Goal: Task Accomplishment & Management: Manage account settings

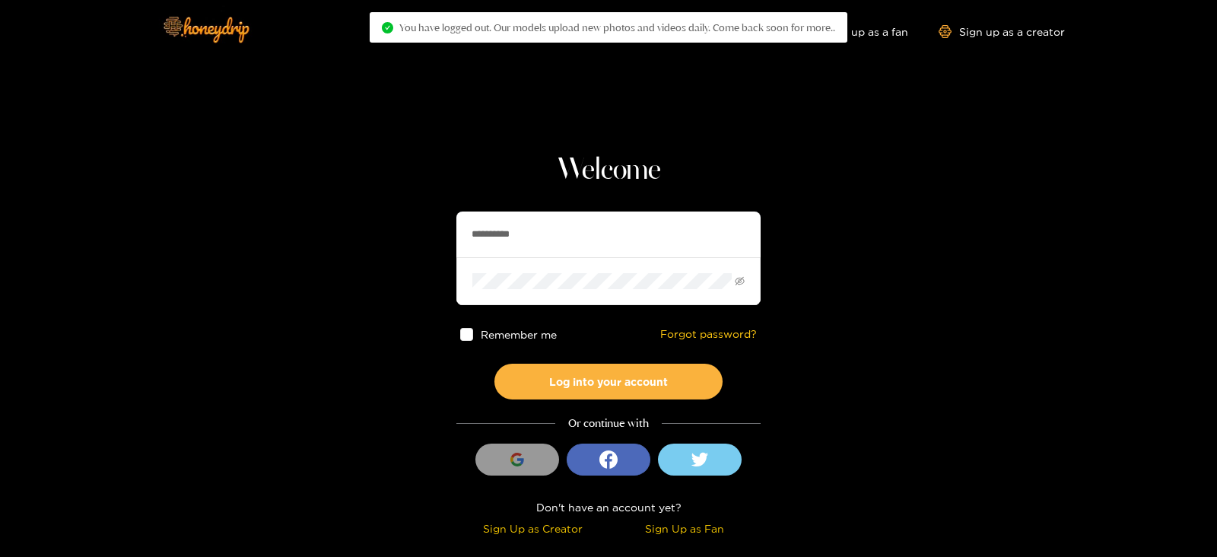
drag, startPoint x: 567, startPoint y: 233, endPoint x: 180, endPoint y: 281, distance: 390.1
click at [182, 281] on section "**********" at bounding box center [608, 270] width 1217 height 541
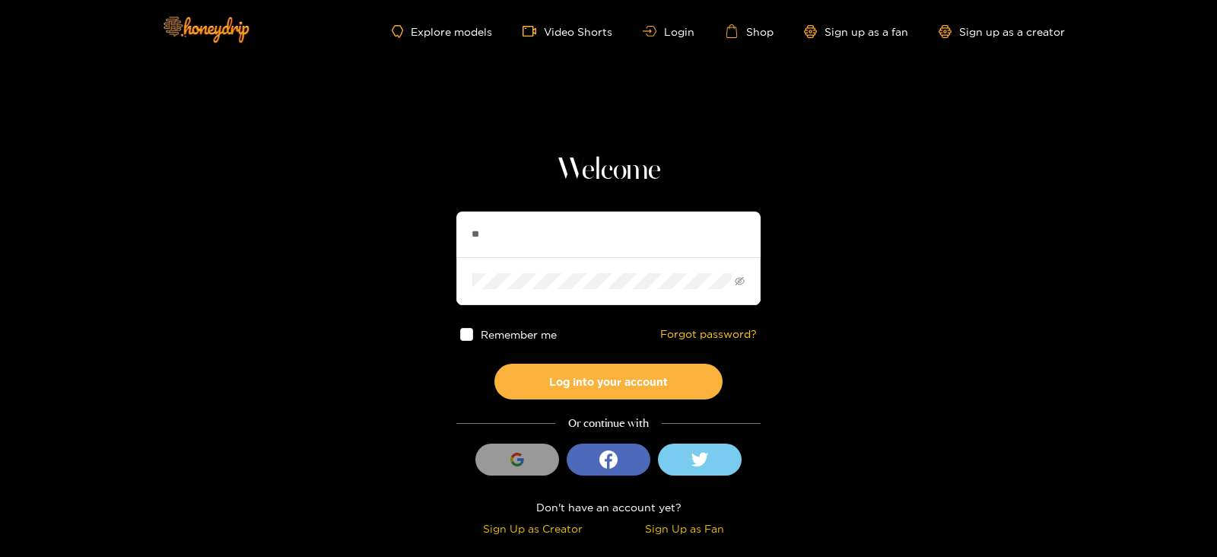
type input "*"
type input "**********"
click at [494, 363] on button "Log into your account" at bounding box center [608, 381] width 228 height 36
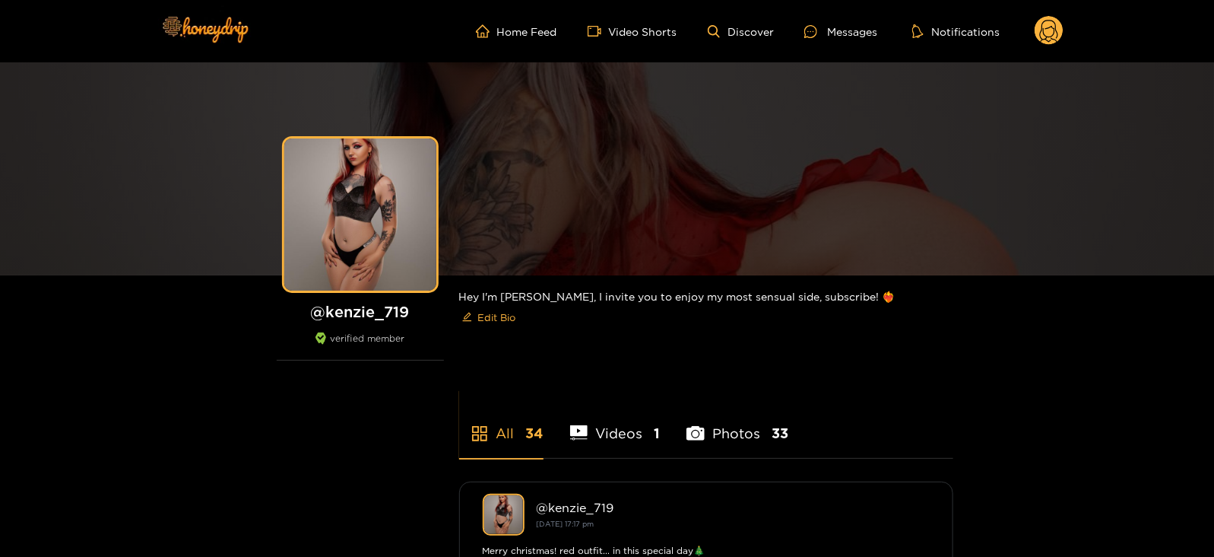
click at [1052, 43] on circle at bounding box center [1049, 30] width 29 height 29
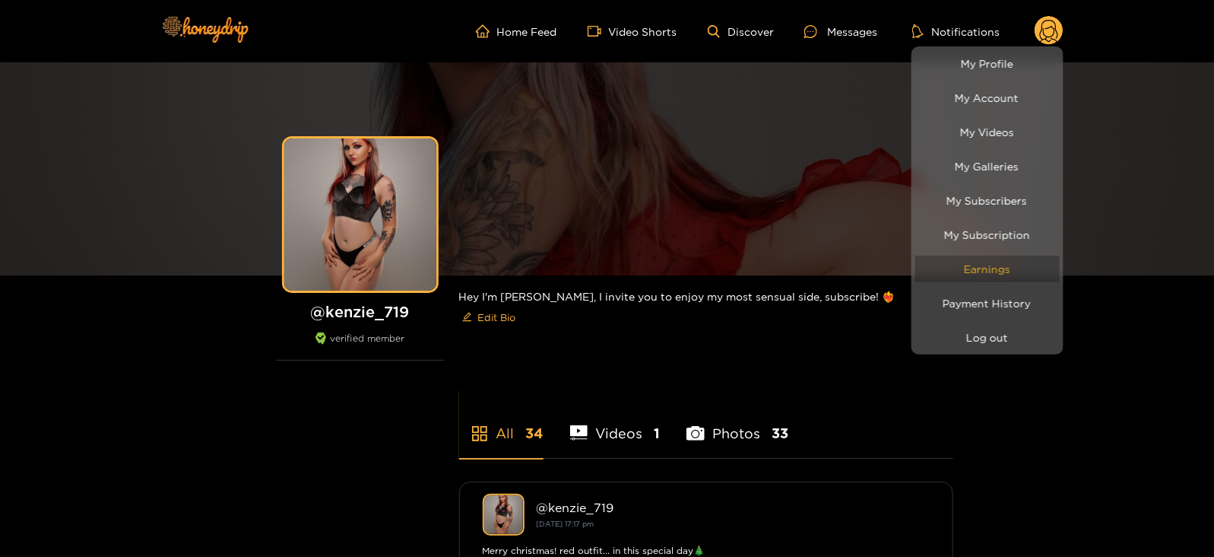
click at [956, 278] on link "Earnings" at bounding box center [987, 268] width 144 height 27
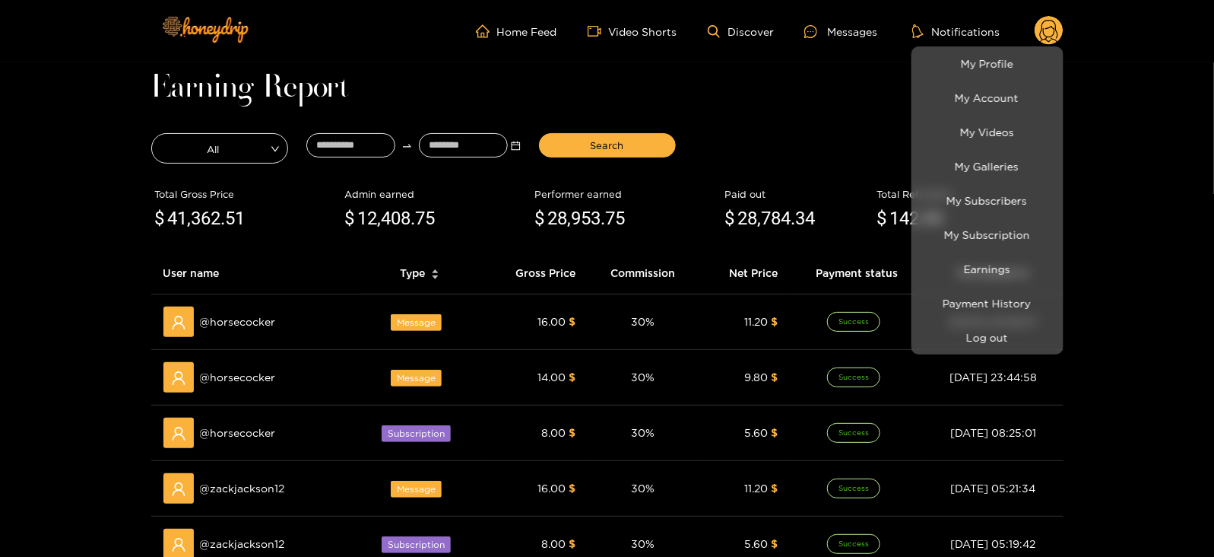
click at [357, 140] on div at bounding box center [607, 278] width 1214 height 557
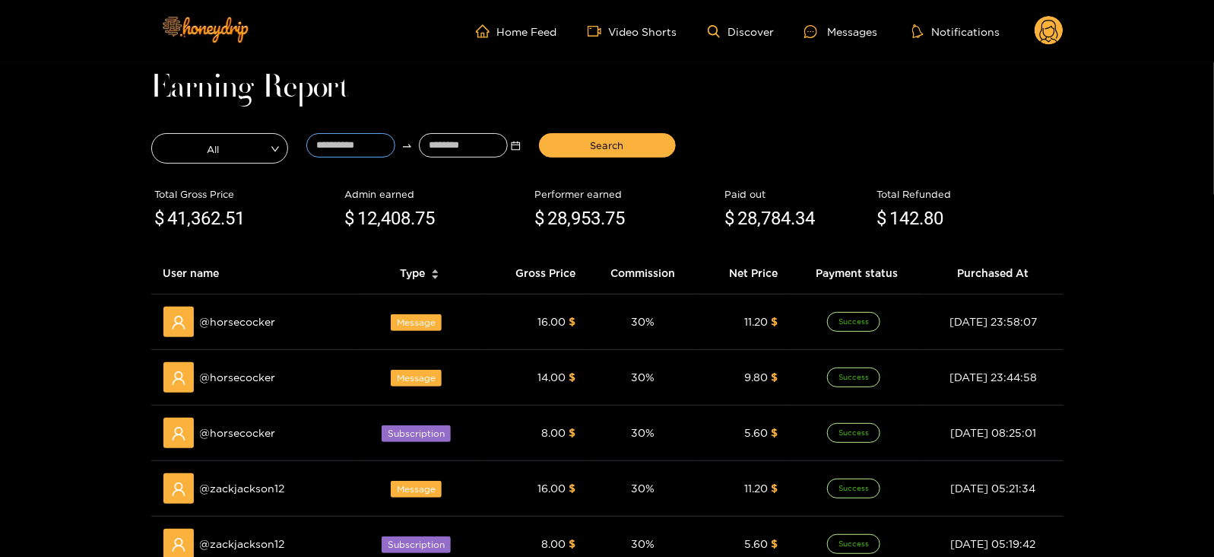
click at [357, 140] on input at bounding box center [350, 145] width 89 height 24
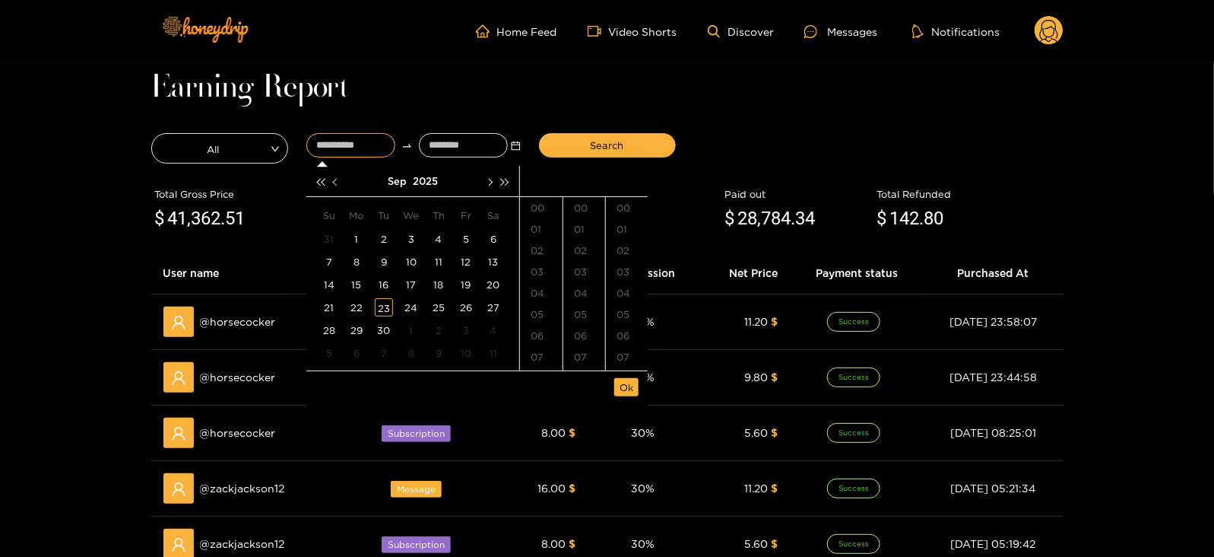
click at [343, 182] on button "button" at bounding box center [336, 181] width 16 height 30
click at [411, 288] on div "13" at bounding box center [411, 284] width 18 height 18
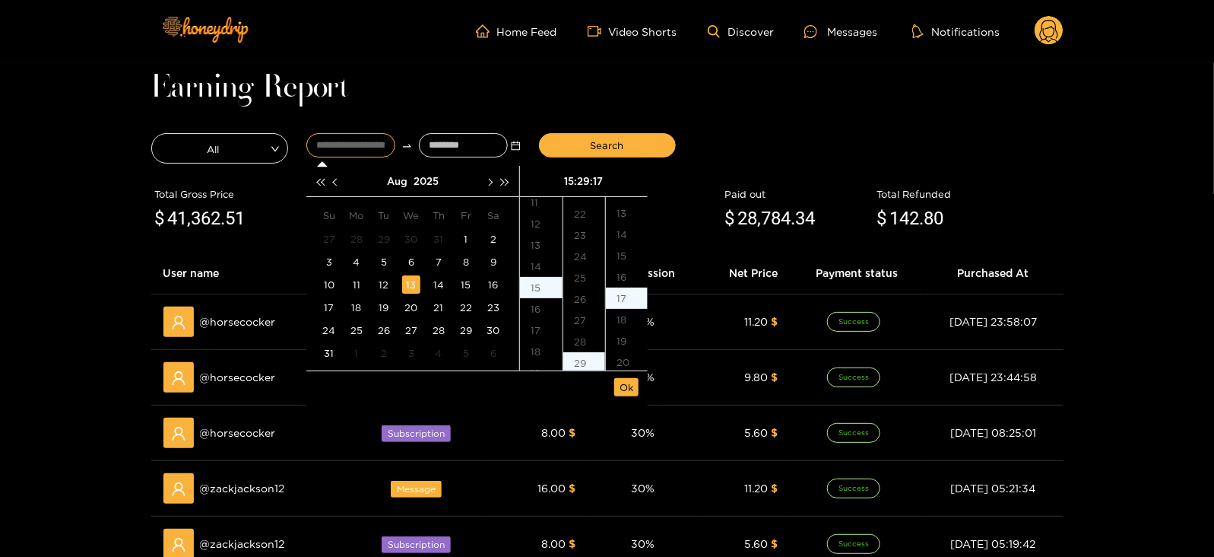
type input "**********"
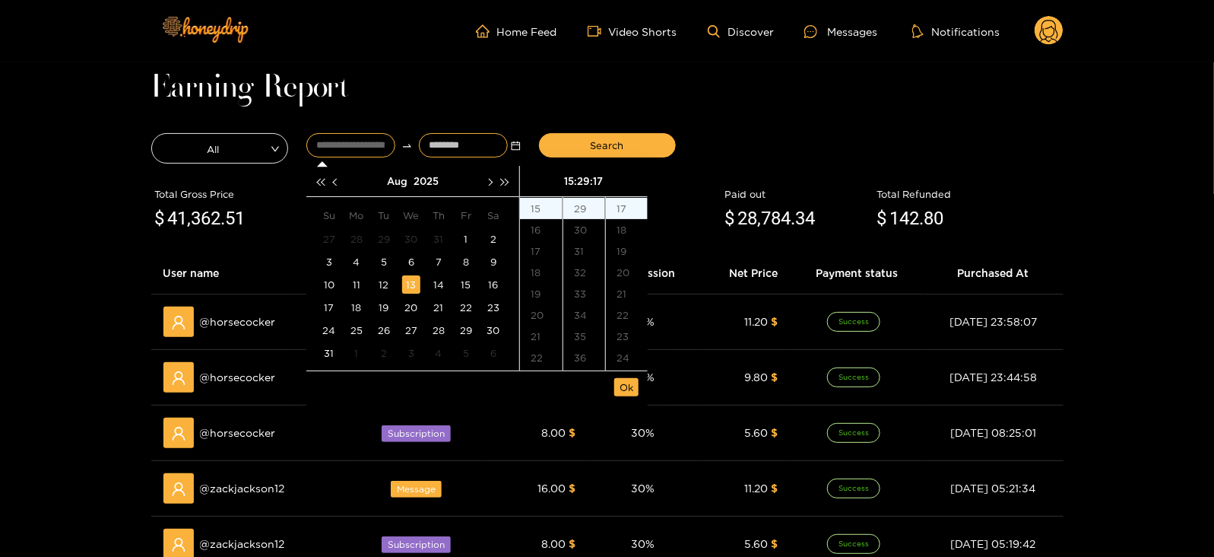
click at [449, 151] on input at bounding box center [463, 145] width 89 height 24
click at [494, 180] on button "button" at bounding box center [489, 181] width 16 height 30
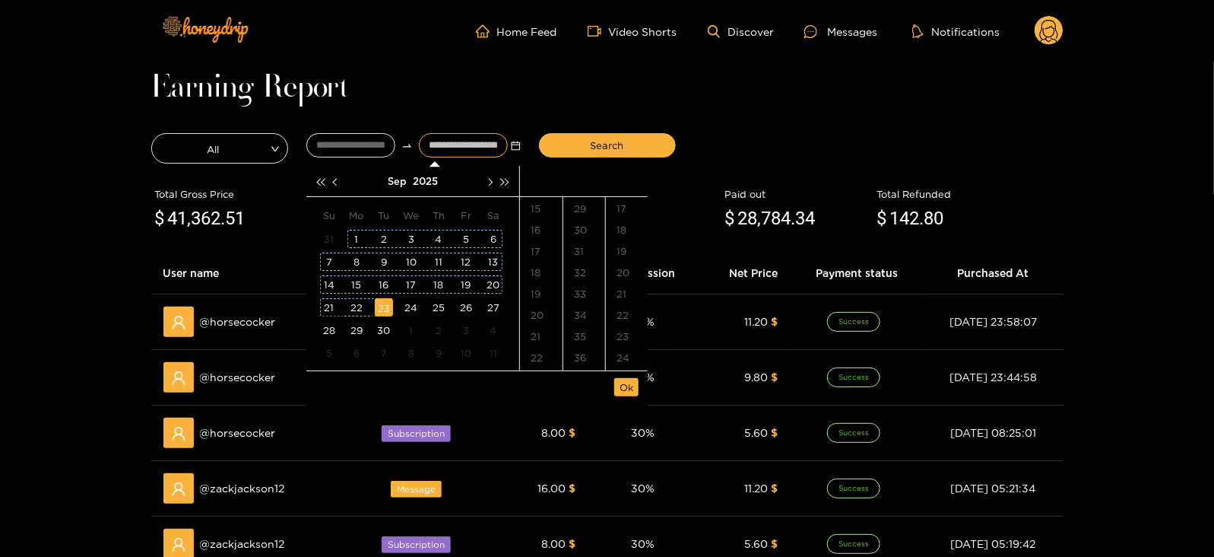
click at [384, 303] on div "23" at bounding box center [384, 307] width 18 height 18
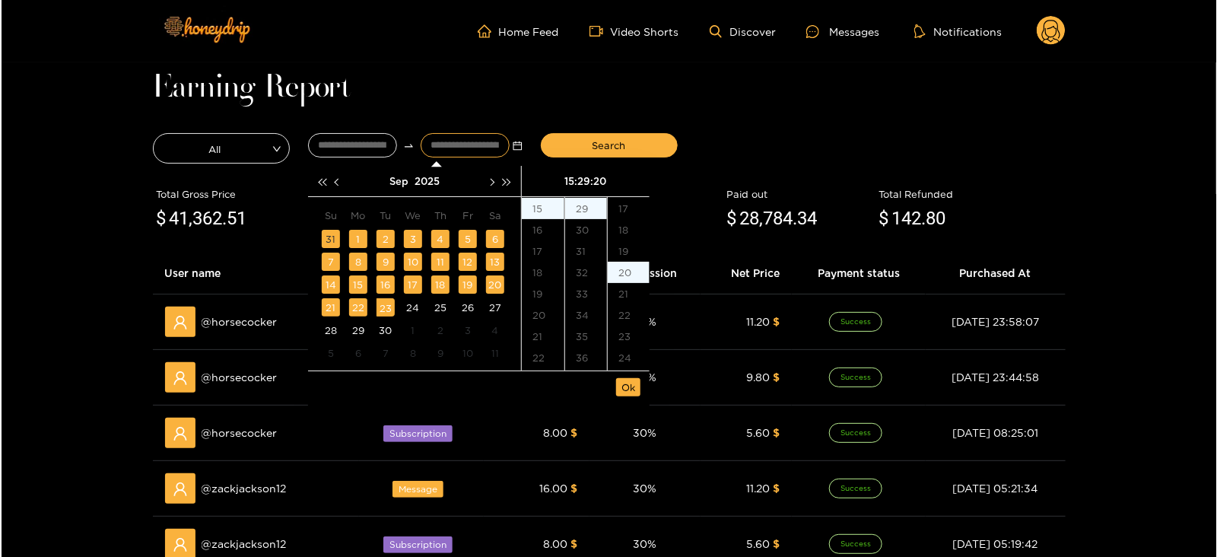
scroll to position [426, 0]
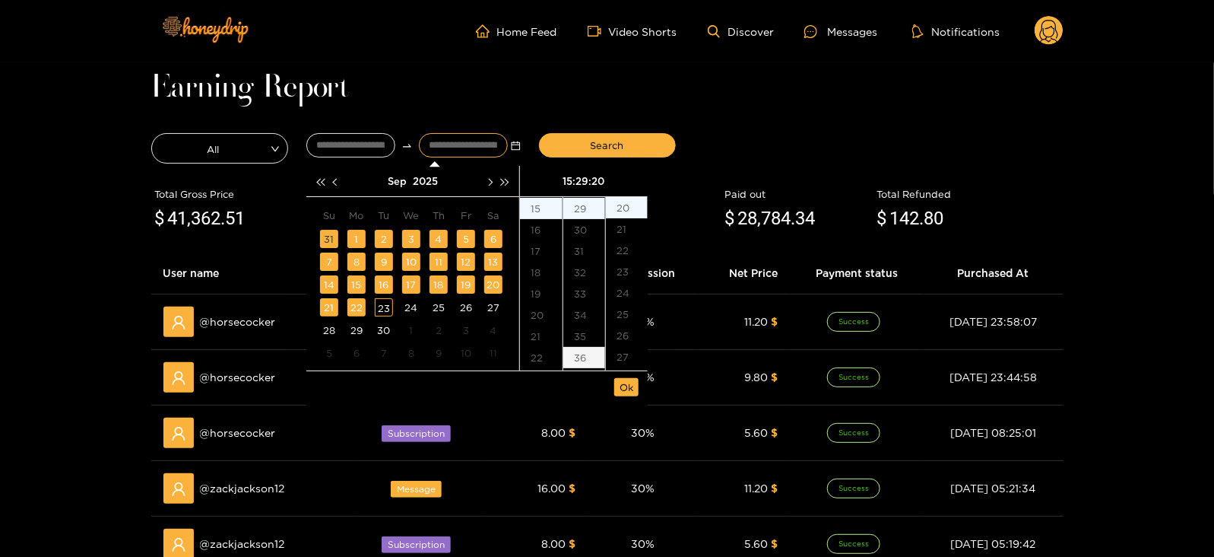
type input "**********"
click at [626, 393] on span "Ok" at bounding box center [627, 386] width 14 height 15
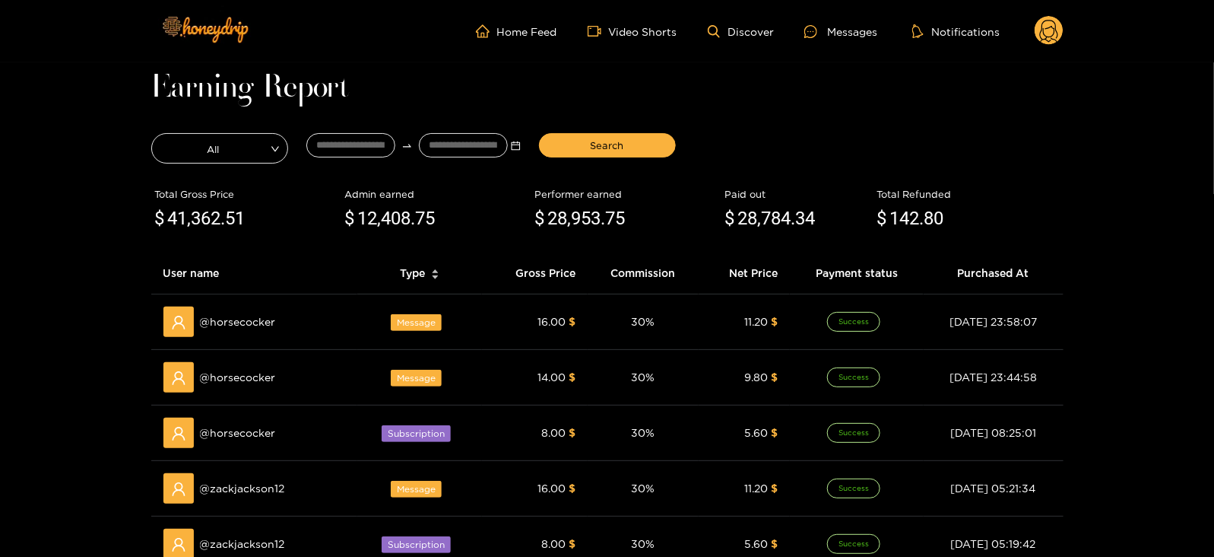
click at [582, 157] on div "Search" at bounding box center [607, 148] width 155 height 38
click at [560, 148] on button "Search" at bounding box center [607, 145] width 137 height 24
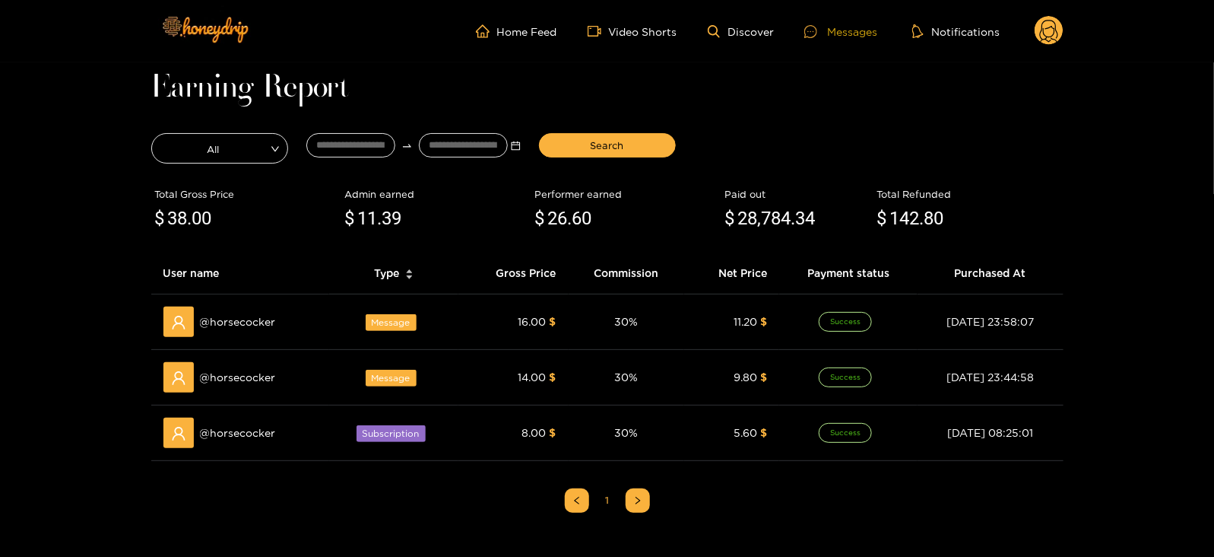
click at [817, 27] on icon at bounding box center [810, 31] width 13 height 13
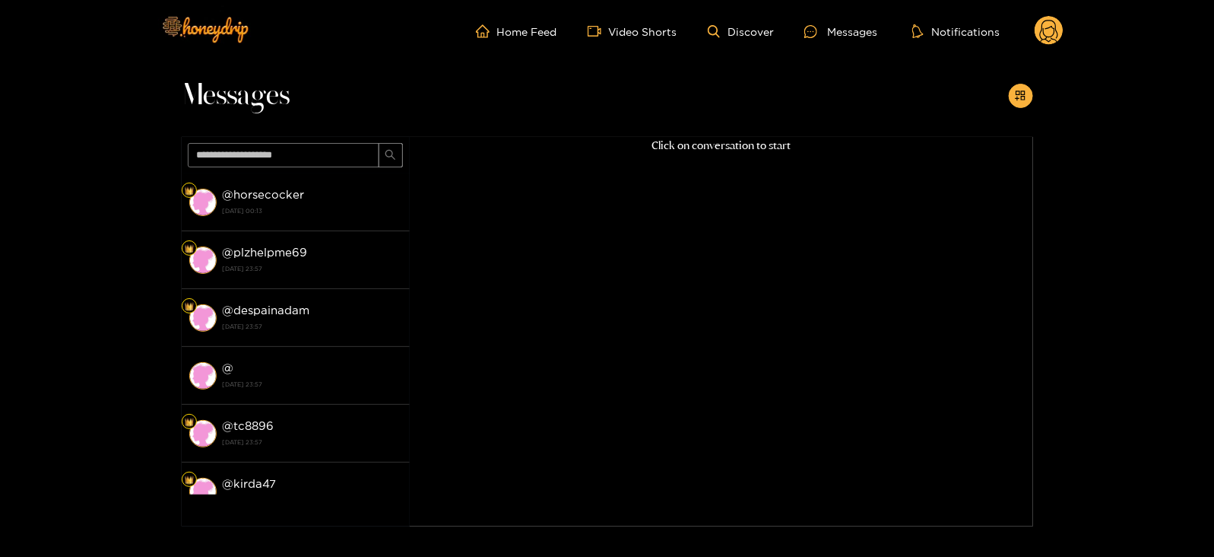
click at [1045, 40] on circle at bounding box center [1049, 30] width 29 height 29
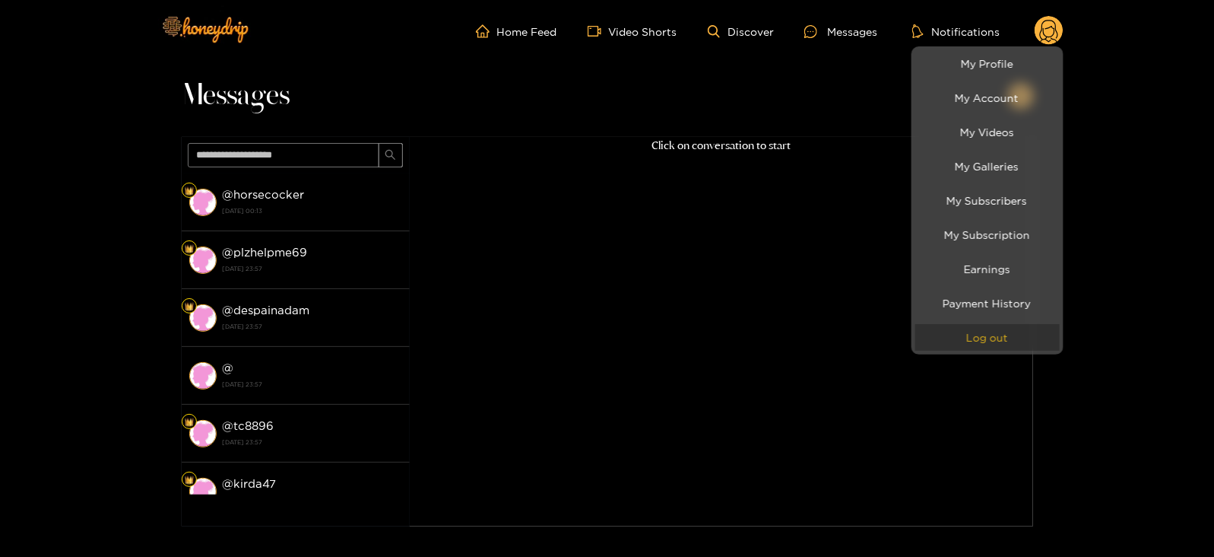
click at [940, 345] on button "Log out" at bounding box center [987, 337] width 144 height 27
